Goal: Use online tool/utility: Utilize a website feature to perform a specific function

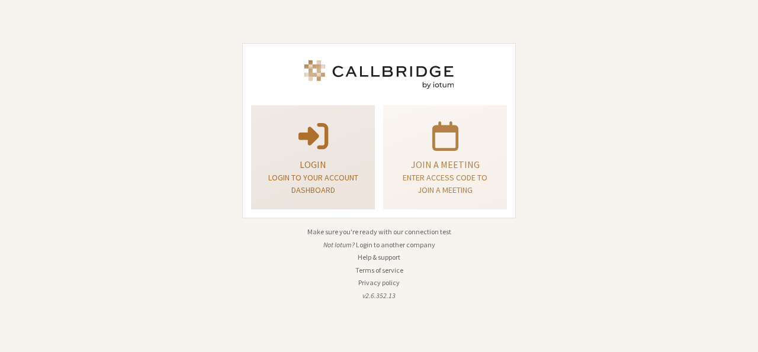
drag, startPoint x: 299, startPoint y: 215, endPoint x: 304, endPoint y: 188, distance: 27.1
click at [304, 188] on div "Login Login to your account dashboard Join a meeting Enter access code to join …" at bounding box center [379, 131] width 274 height 176
click at [304, 188] on p "Login to your account dashboard" at bounding box center [313, 184] width 94 height 25
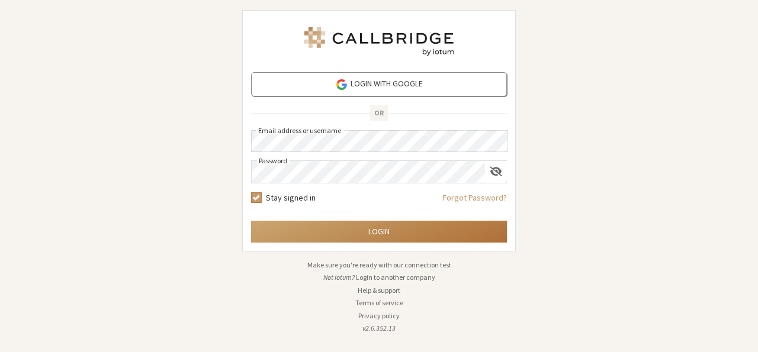
click at [393, 232] on button "Login" at bounding box center [379, 232] width 256 height 22
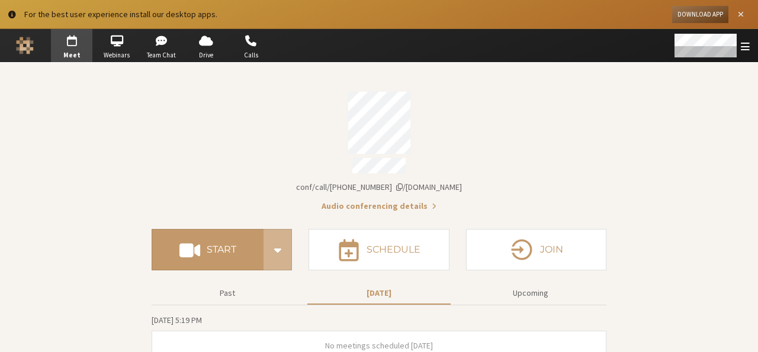
click at [739, 13] on span "Close alert" at bounding box center [741, 14] width 6 height 9
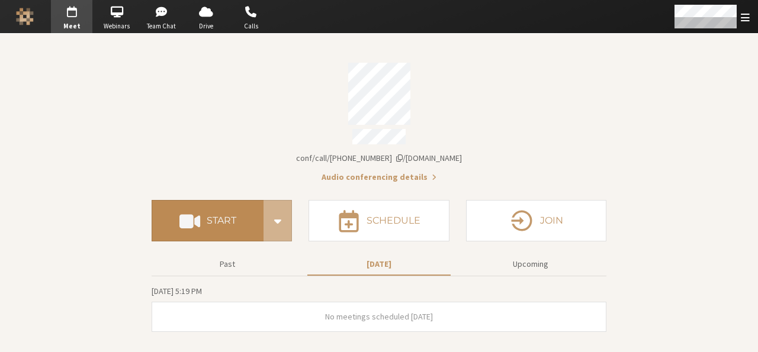
click at [241, 220] on button "Start" at bounding box center [208, 220] width 112 height 41
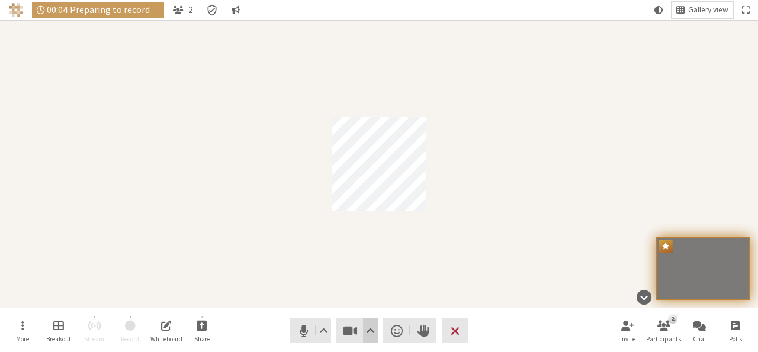
click at [371, 330] on span "Video setting" at bounding box center [370, 331] width 9 height 17
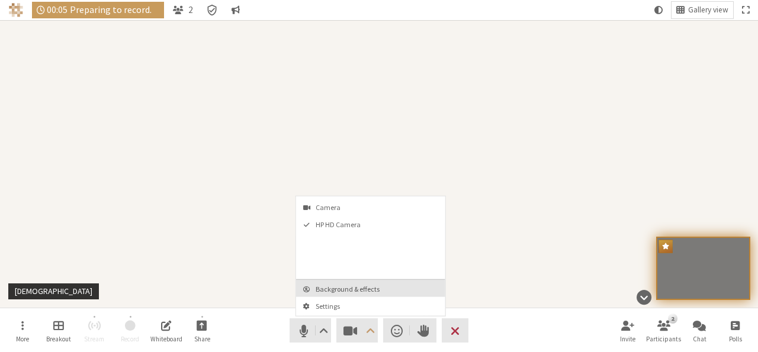
click at [358, 285] on span "Background & effects" at bounding box center [378, 289] width 124 height 8
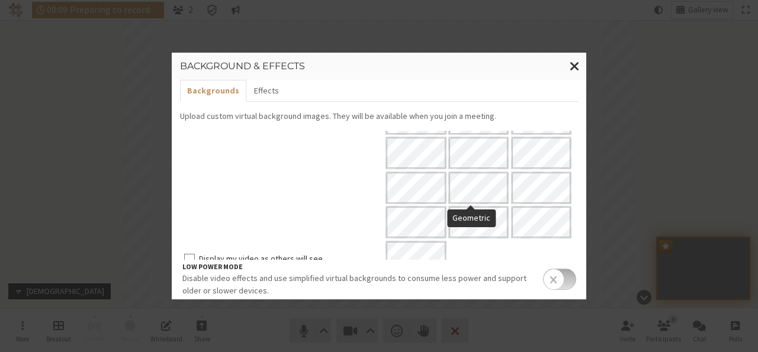
scroll to position [167, 0]
